Goal: Browse casually

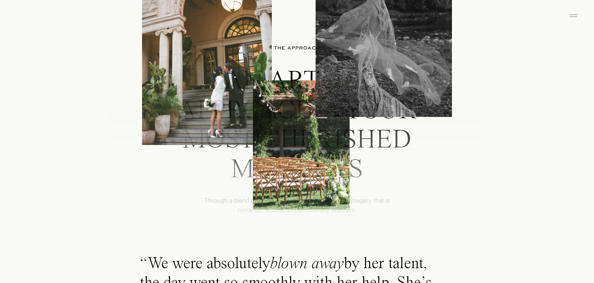
scroll to position [1796, 0]
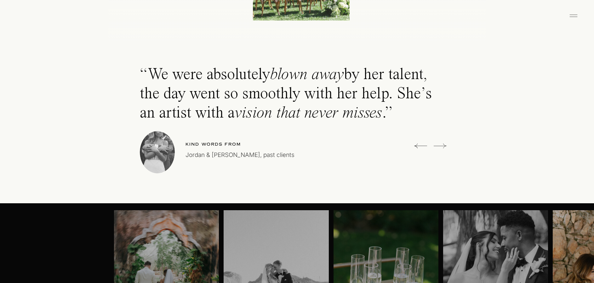
click at [440, 145] on icon at bounding box center [440, 146] width 13 height 13
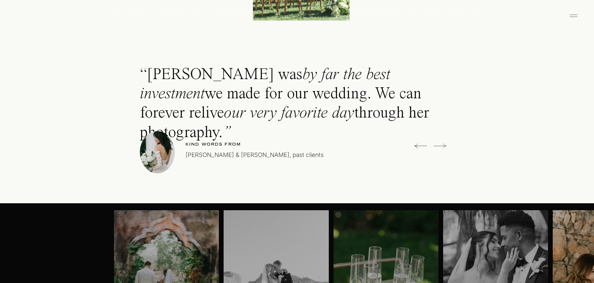
click at [440, 145] on icon at bounding box center [440, 146] width 13 height 13
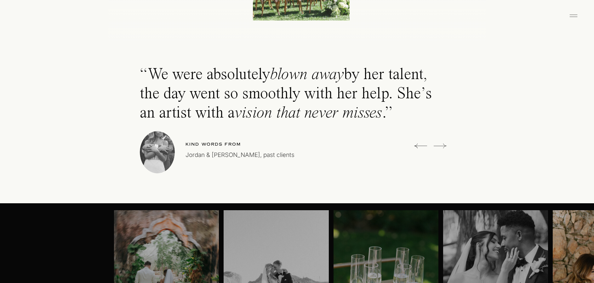
click at [440, 145] on icon at bounding box center [440, 146] width 13 height 13
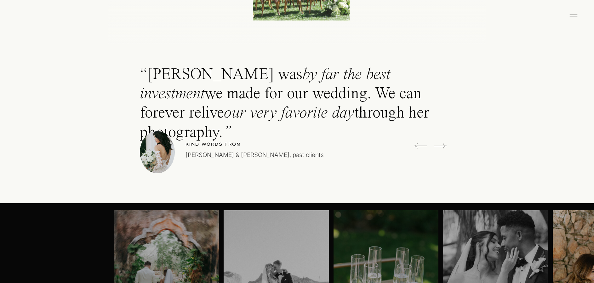
click at [440, 145] on icon at bounding box center [440, 146] width 13 height 13
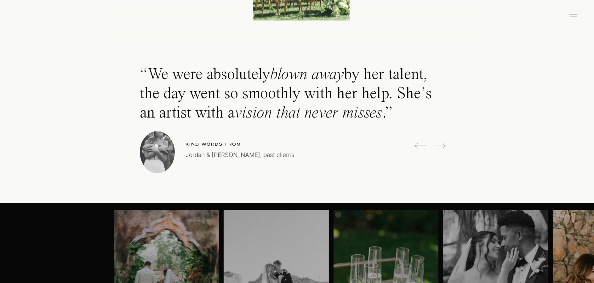
click at [440, 145] on icon at bounding box center [440, 146] width 13 height 13
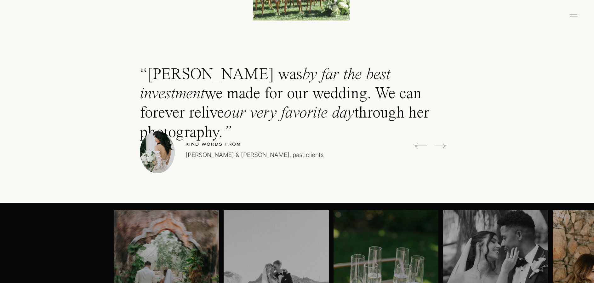
click at [440, 145] on icon at bounding box center [440, 146] width 13 height 13
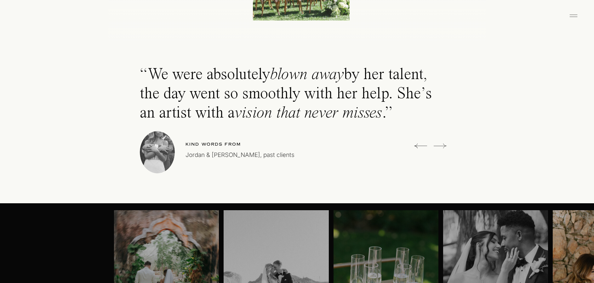
click at [440, 145] on icon at bounding box center [440, 146] width 13 height 13
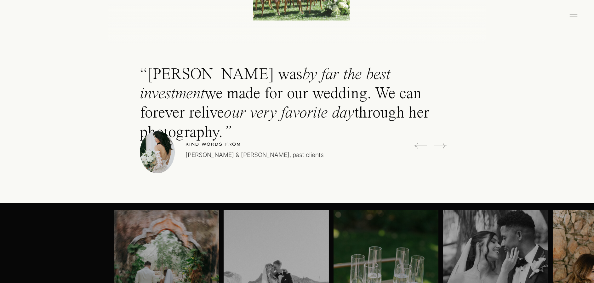
click at [440, 145] on icon at bounding box center [440, 146] width 13 height 13
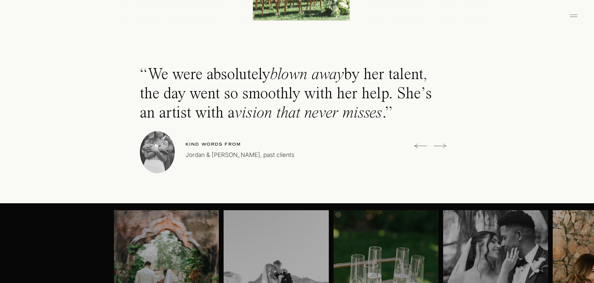
click at [440, 145] on icon at bounding box center [440, 146] width 13 height 13
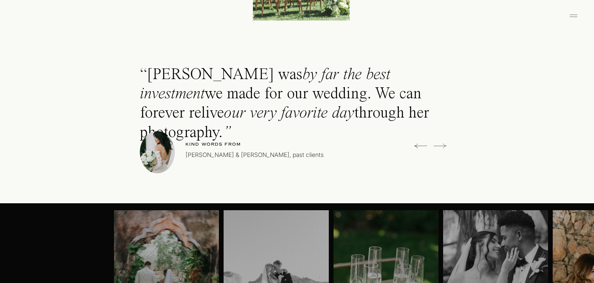
click at [440, 145] on icon at bounding box center [440, 146] width 13 height 13
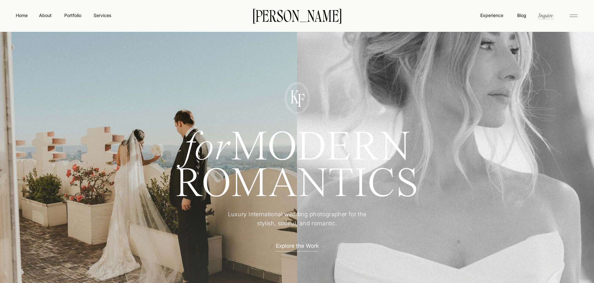
scroll to position [0, 0]
